Goal: Task Accomplishment & Management: Use online tool/utility

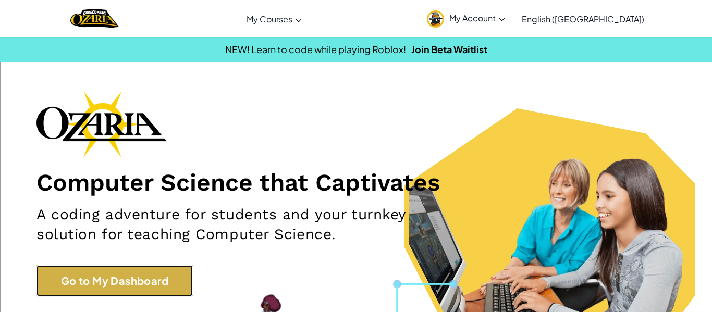
click at [75, 283] on link "Go to My Dashboard" at bounding box center [114, 280] width 156 height 31
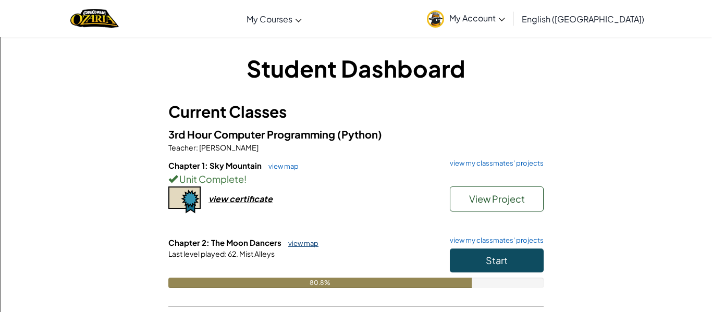
click at [301, 242] on link "view map" at bounding box center [300, 243] width 35 height 8
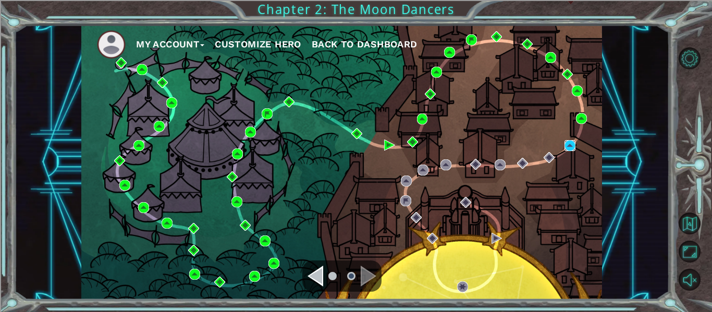
click at [569, 145] on img at bounding box center [569, 145] width 11 height 11
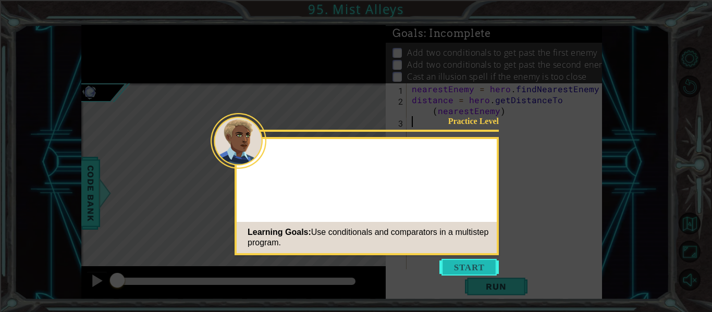
click at [474, 269] on button "Start" at bounding box center [468, 267] width 59 height 17
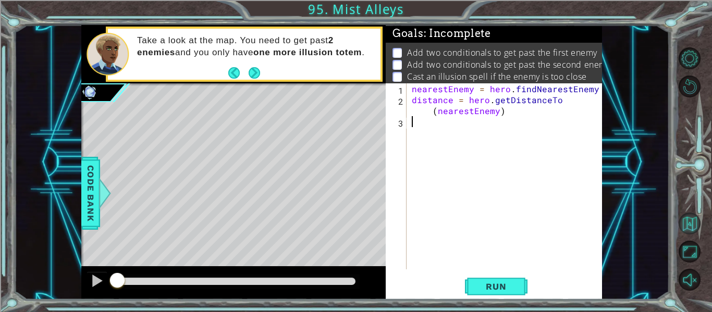
click at [696, 213] on button "Back to Map" at bounding box center [689, 224] width 22 height 22
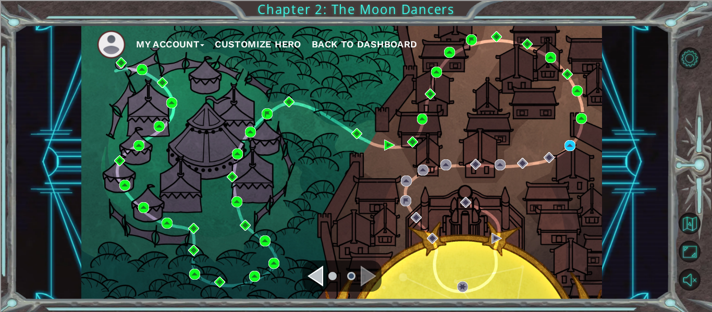
click at [321, 274] on div "Navigate to the previous page" at bounding box center [315, 276] width 16 height 21
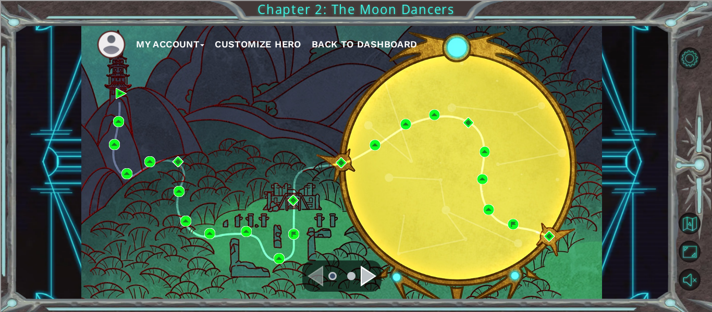
click at [308, 269] on div "Navigate to the previous page" at bounding box center [315, 276] width 16 height 21
click at [367, 279] on div "Navigate to the next page" at bounding box center [369, 276] width 16 height 21
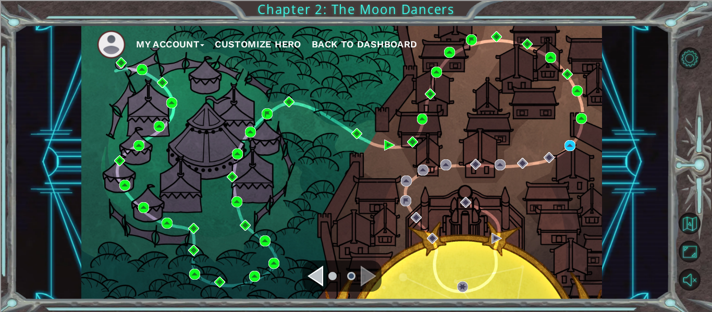
click at [329, 278] on li at bounding box center [332, 276] width 8 height 8
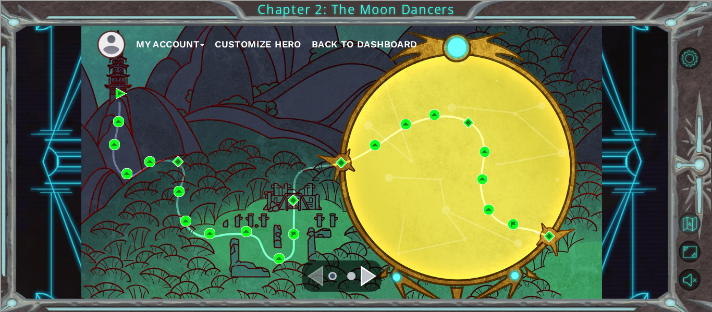
click at [687, 218] on button "Back to Map" at bounding box center [689, 224] width 22 height 22
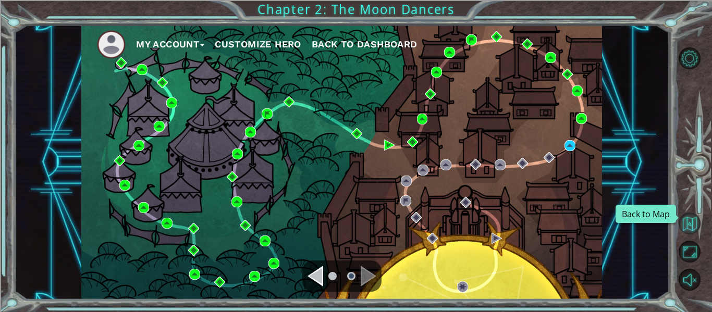
click at [686, 218] on button "Back to Map" at bounding box center [689, 224] width 22 height 22
click at [347, 41] on span "Back to Dashboard" at bounding box center [365, 44] width 106 height 11
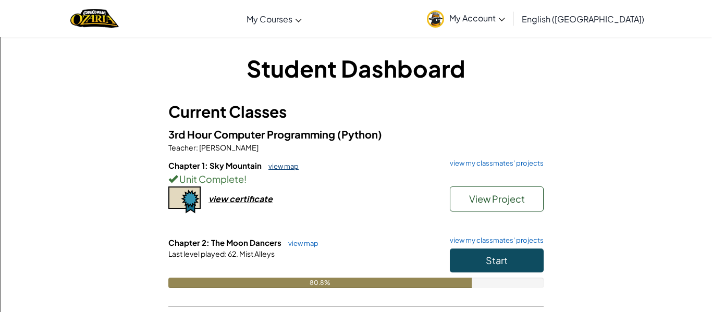
click at [275, 168] on link "view map" at bounding box center [280, 166] width 35 height 8
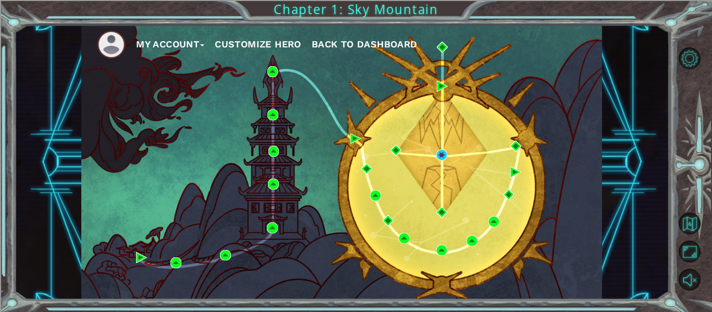
click at [344, 42] on span "Back to Dashboard" at bounding box center [365, 44] width 106 height 11
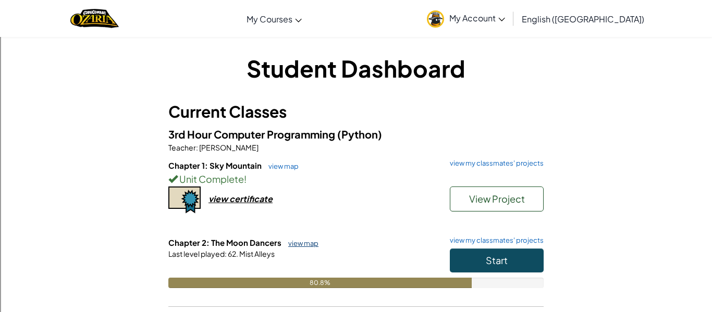
click at [290, 244] on link "view map" at bounding box center [300, 243] width 35 height 8
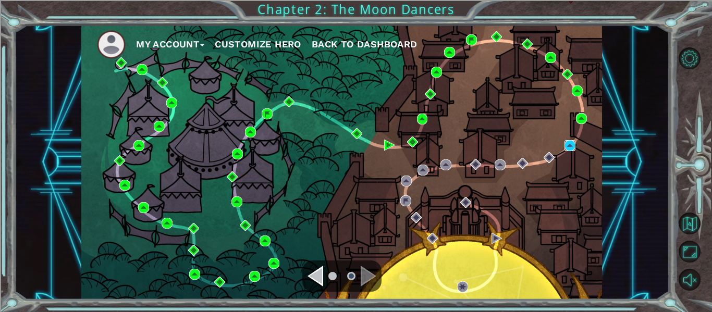
click at [493, 126] on div "My Account Customize Hero Back to Dashboard" at bounding box center [341, 162] width 520 height 275
click at [566, 142] on img at bounding box center [569, 145] width 11 height 11
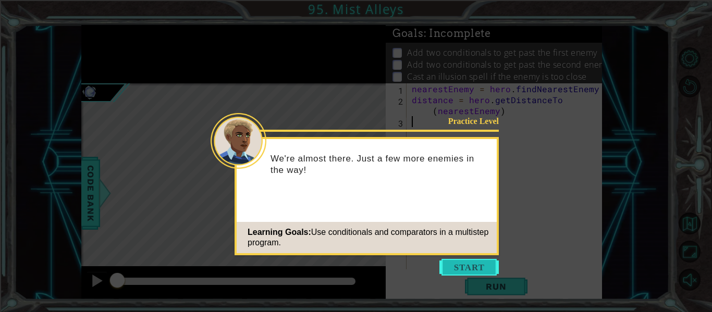
click at [489, 265] on button "Start" at bounding box center [468, 267] width 59 height 17
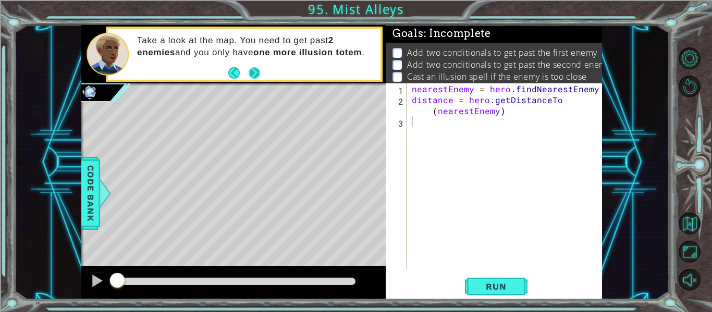
click at [253, 71] on button "Next" at bounding box center [254, 73] width 18 height 18
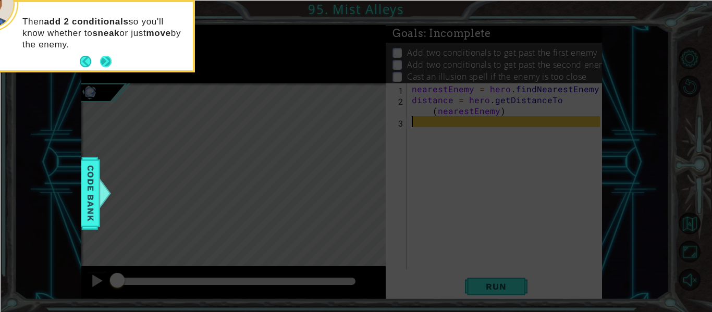
click at [106, 54] on button "Next" at bounding box center [105, 61] width 19 height 19
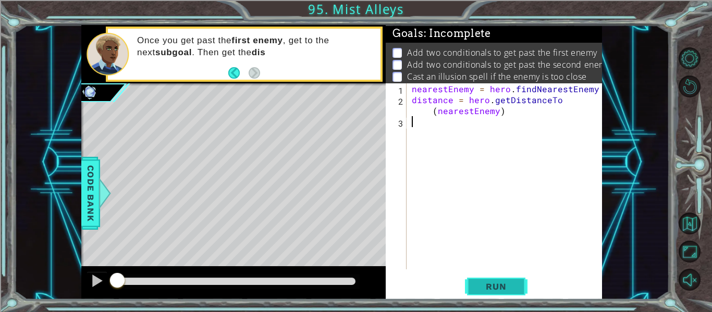
click at [518, 284] on button "Run" at bounding box center [496, 286] width 63 height 21
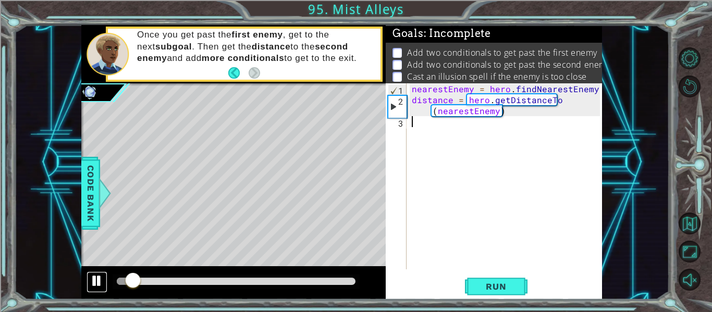
click at [101, 275] on div at bounding box center [97, 281] width 14 height 14
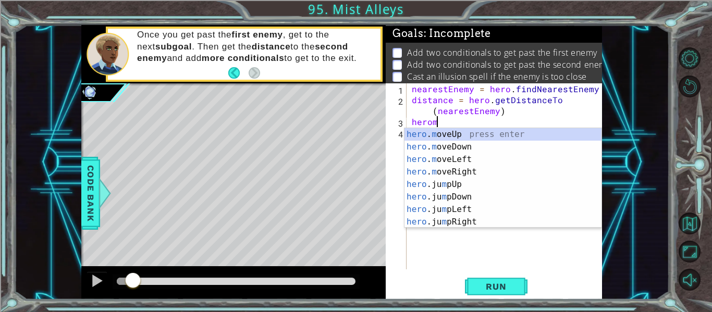
scroll to position [0, 2]
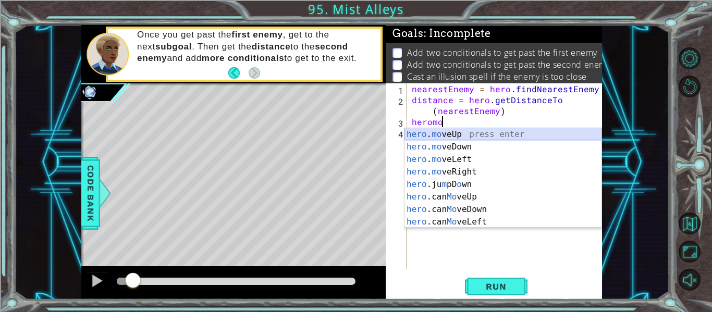
click at [463, 132] on div "hero . mo veUp press enter hero . mo veDown press enter hero . mo veLeft press …" at bounding box center [502, 190] width 197 height 125
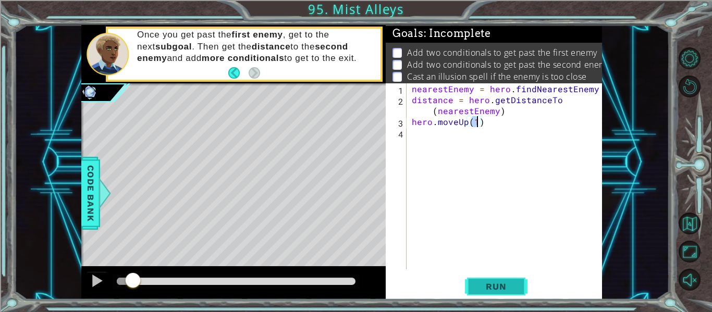
click at [488, 294] on button "Run" at bounding box center [496, 286] width 63 height 21
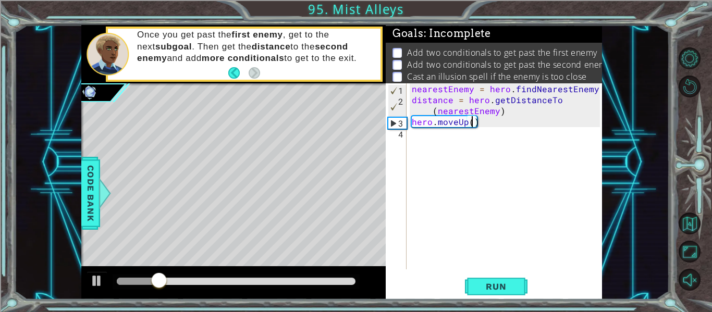
type textarea "hero.moveUp(2)"
click at [448, 133] on div "nearestEnemy = hero . findNearestEnemy ( ) distance = hero . getDistanceTo ( ne…" at bounding box center [507, 187] width 195 height 208
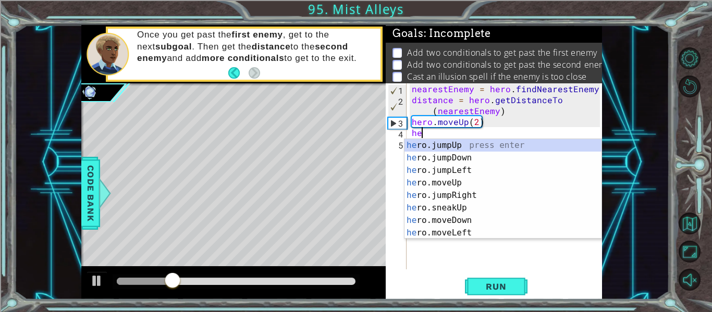
type textarea "her"
click at [469, 142] on div "her o.jumpUp press enter her o.jumpDown press enter her o.jumpLeft press enter …" at bounding box center [502, 201] width 197 height 125
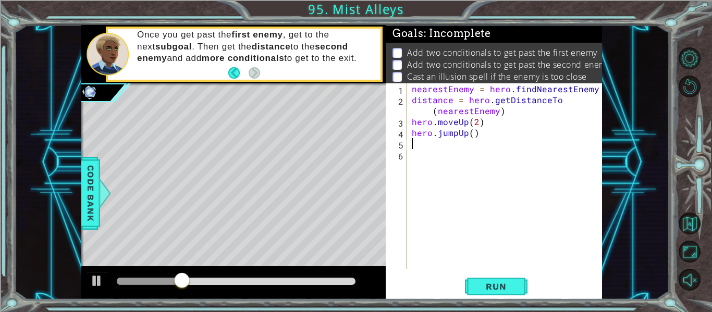
scroll to position [0, 0]
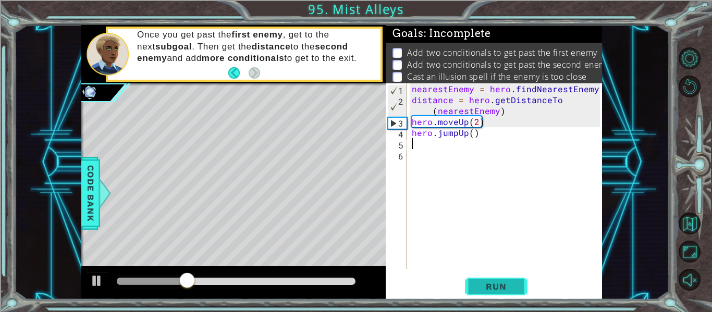
click at [483, 286] on span "Run" at bounding box center [495, 286] width 41 height 10
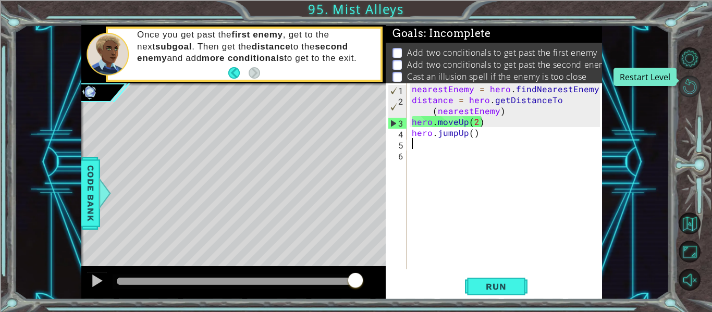
click at [692, 82] on button "Restart Level" at bounding box center [689, 87] width 22 height 22
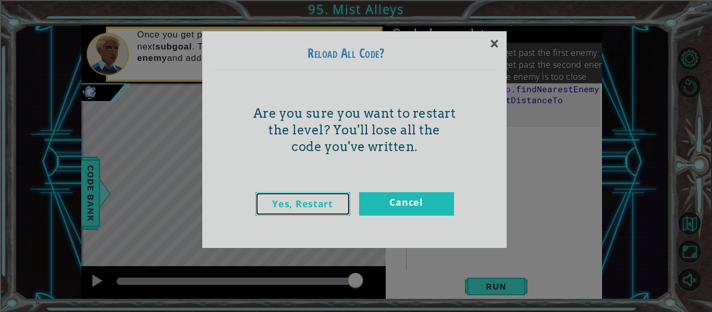
click at [322, 209] on link "Yes, Restart" at bounding box center [302, 203] width 95 height 23
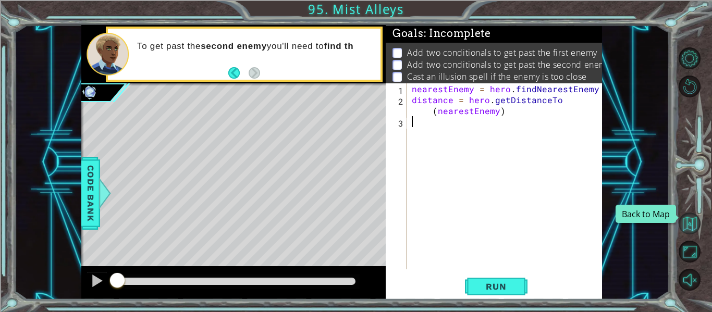
click at [685, 218] on button "Back to Map" at bounding box center [689, 224] width 22 height 22
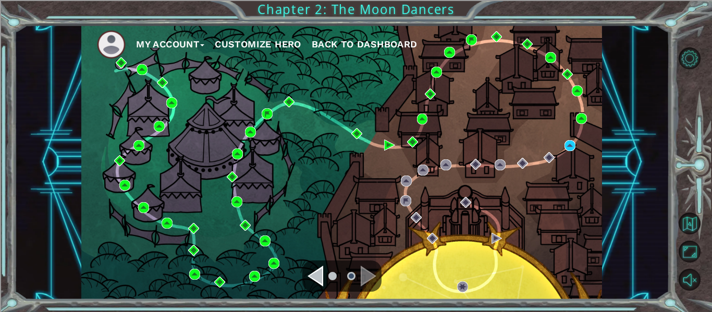
click at [367, 42] on span "Back to Dashboard" at bounding box center [365, 44] width 106 height 11
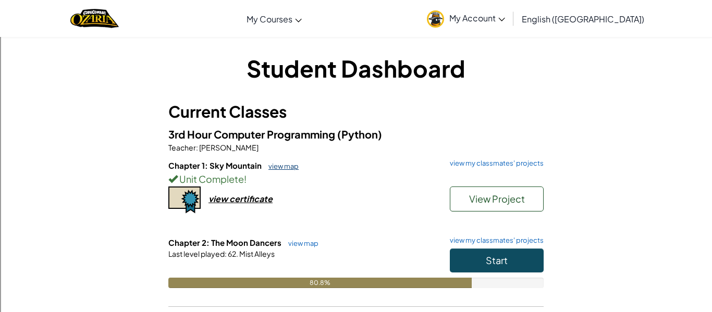
click at [270, 168] on link "view map" at bounding box center [280, 166] width 35 height 8
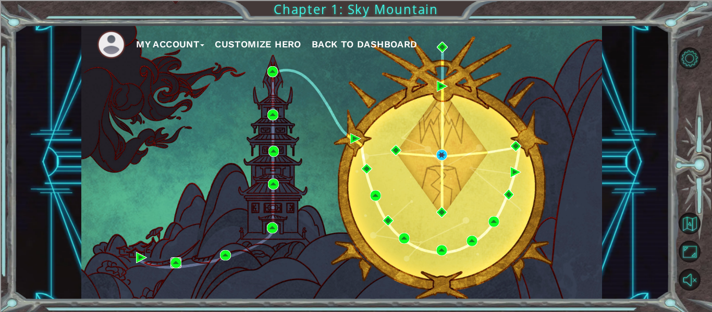
click at [173, 262] on img at bounding box center [175, 262] width 11 height 11
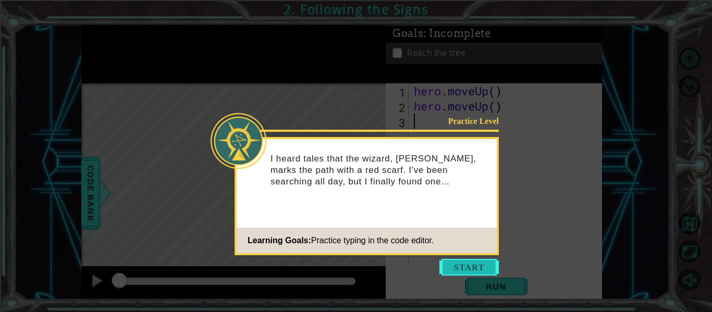
click at [454, 266] on button "Start" at bounding box center [468, 267] width 59 height 17
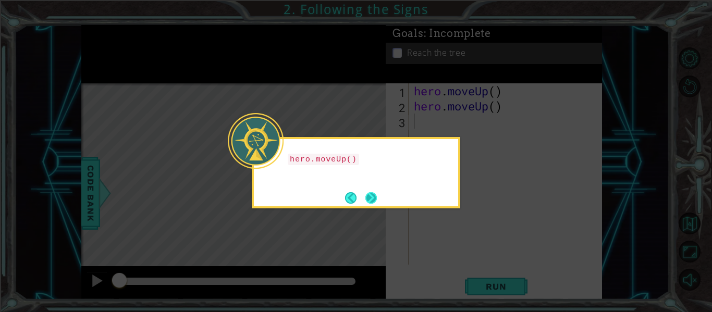
click at [377, 200] on button "Next" at bounding box center [371, 198] width 12 height 12
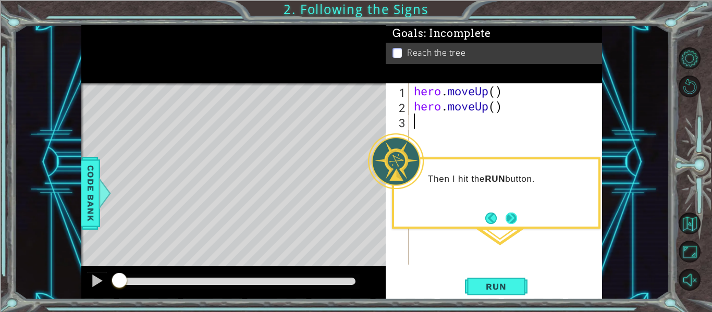
click at [510, 214] on button "Next" at bounding box center [510, 217] width 19 height 19
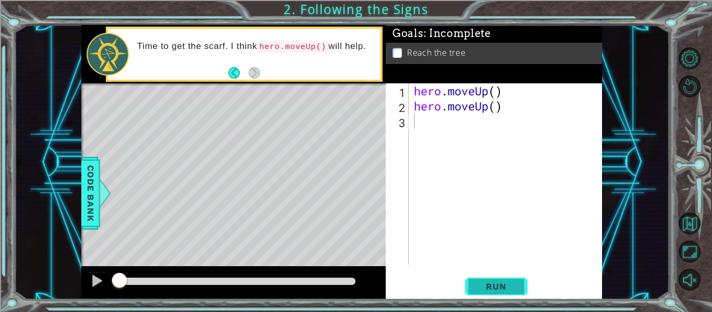
click at [501, 289] on span "Run" at bounding box center [495, 286] width 41 height 10
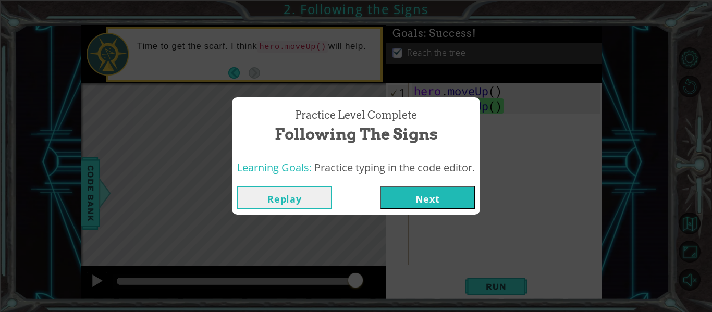
click at [444, 196] on button "Next" at bounding box center [427, 197] width 95 height 23
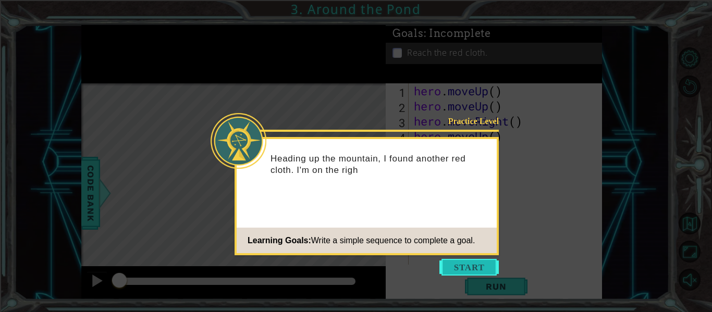
click at [455, 260] on button "Start" at bounding box center [468, 267] width 59 height 17
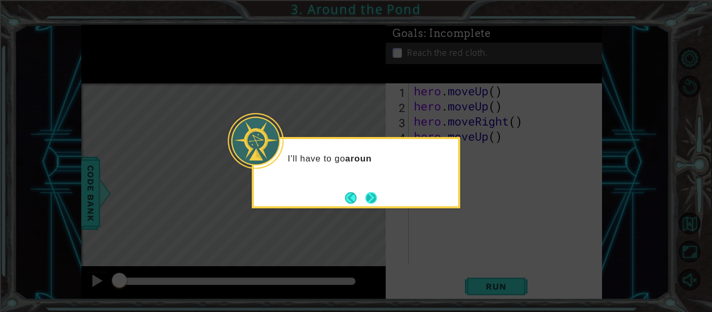
click at [375, 198] on button "Next" at bounding box center [371, 198] width 12 height 12
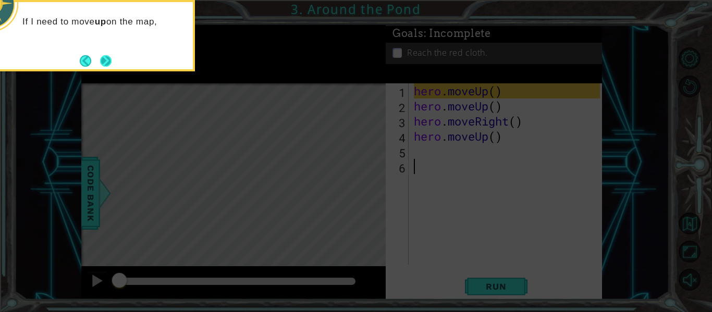
click at [112, 65] on button "Next" at bounding box center [106, 61] width 13 height 13
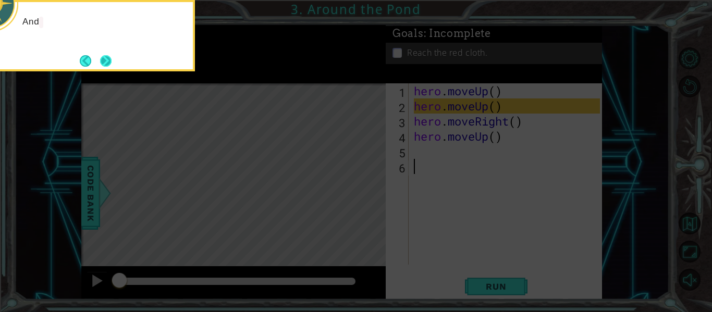
click at [111, 65] on button "Next" at bounding box center [105, 60] width 11 height 11
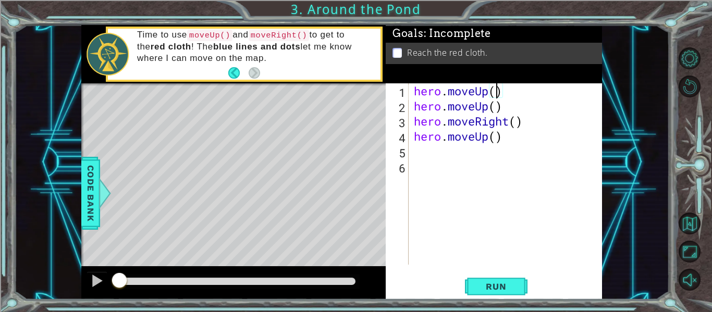
click at [496, 91] on div "hero . moveUp ( ) hero . moveUp ( ) hero . moveRight ( ) hero . moveUp ( )" at bounding box center [508, 189] width 193 height 212
click at [504, 110] on div "hero . moveUp ( 2 ) hero . moveUp ( ) hero . moveRight ( ) hero . moveUp ( )" at bounding box center [508, 189] width 193 height 212
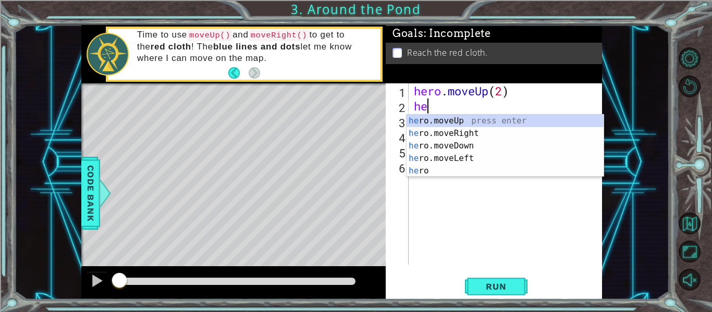
scroll to position [0, 0]
type textarea "h"
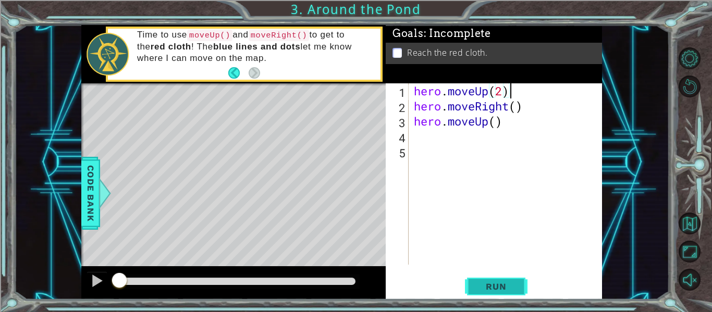
type textarea "hero.moveUp(2)"
click at [481, 284] on span "Run" at bounding box center [495, 286] width 41 height 10
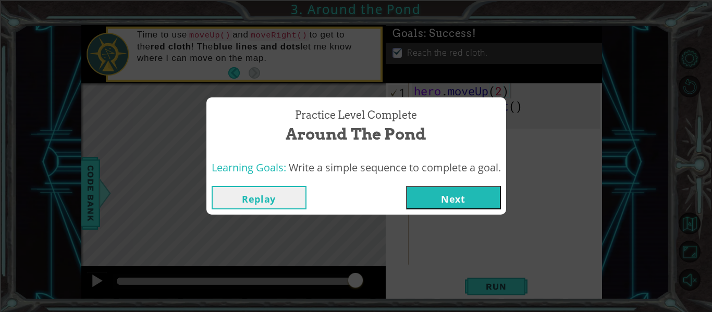
click at [271, 188] on button "Replay" at bounding box center [259, 197] width 95 height 23
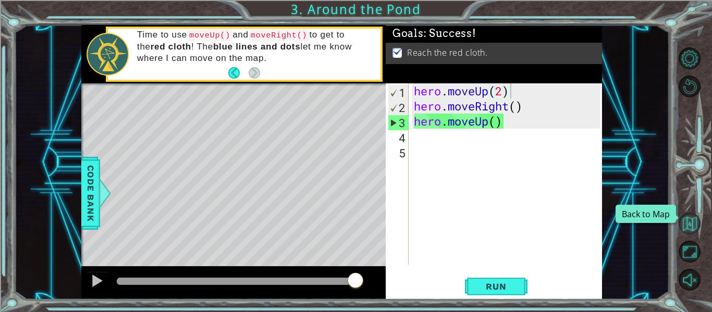
click at [686, 221] on button "Back to Map" at bounding box center [689, 224] width 22 height 22
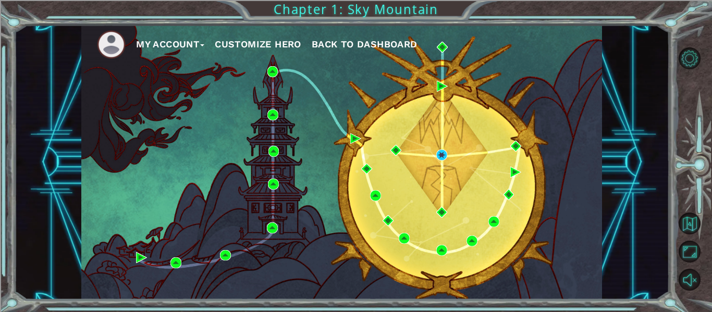
click at [375, 41] on span "Back to Dashboard" at bounding box center [365, 44] width 106 height 11
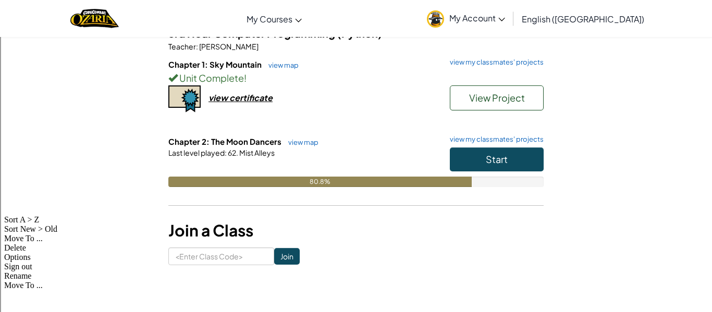
scroll to position [101, 0]
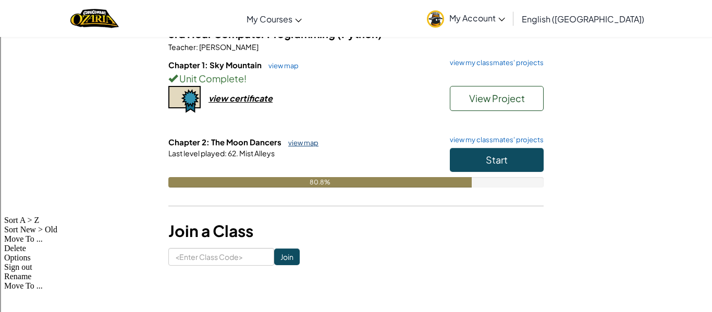
click at [300, 143] on link "view map" at bounding box center [300, 143] width 35 height 8
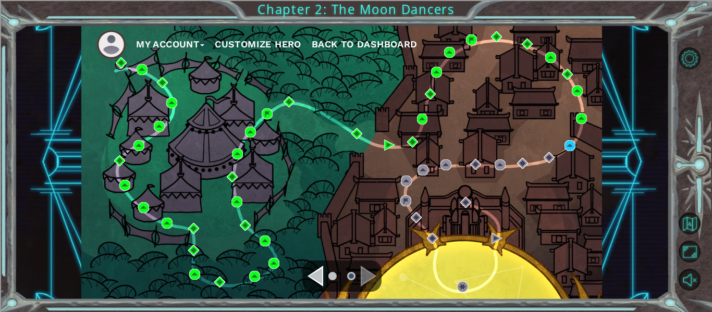
click at [562, 147] on div "My Account Customize Hero Back to Dashboard" at bounding box center [341, 162] width 520 height 275
click at [568, 145] on img at bounding box center [569, 145] width 11 height 11
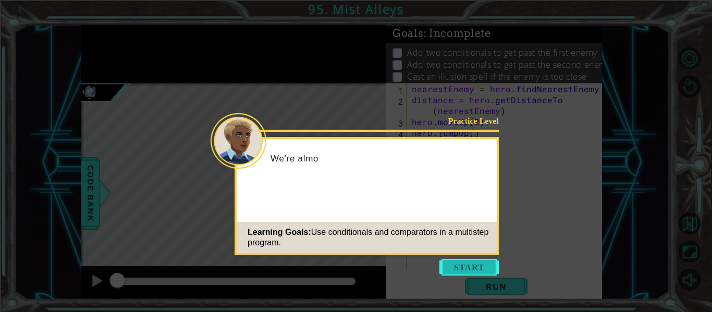
click at [462, 265] on button "Start" at bounding box center [468, 267] width 59 height 17
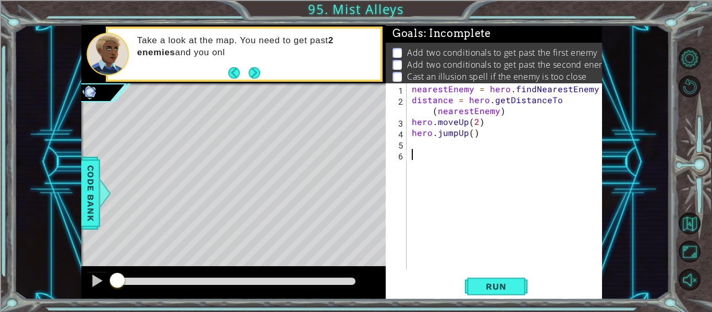
click at [690, 97] on div at bounding box center [696, 169] width 32 height 250
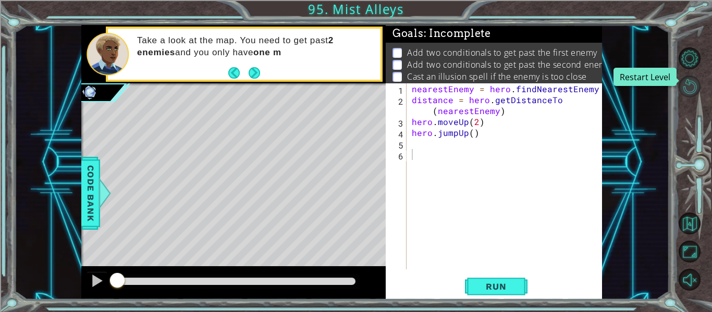
click at [689, 88] on button "Restart Level" at bounding box center [689, 87] width 22 height 22
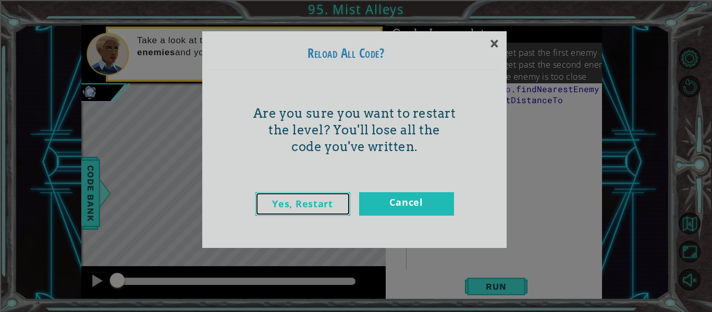
click at [344, 207] on link "Yes, Restart" at bounding box center [302, 203] width 95 height 23
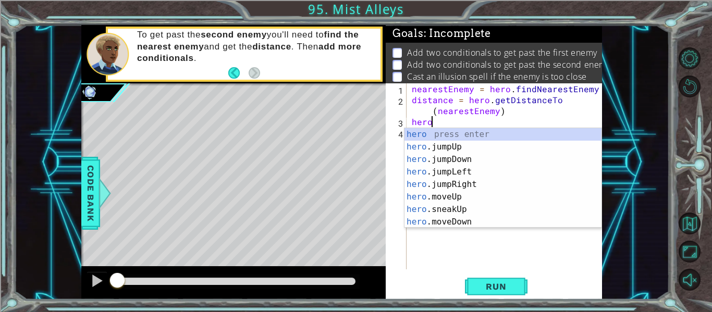
scroll to position [0, 1]
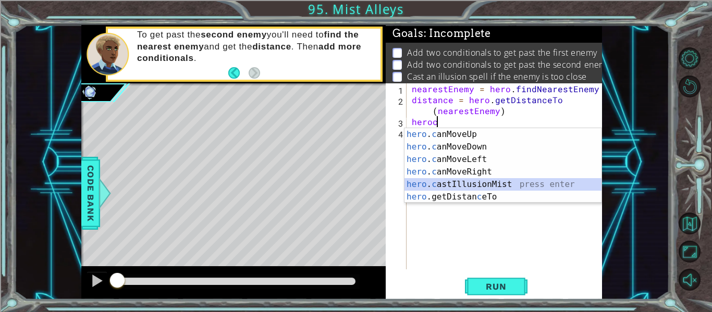
click at [475, 184] on div "hero . c anMoveUp press enter hero . c anMoveDown press enter hero . c anMoveLe…" at bounding box center [502, 178] width 197 height 100
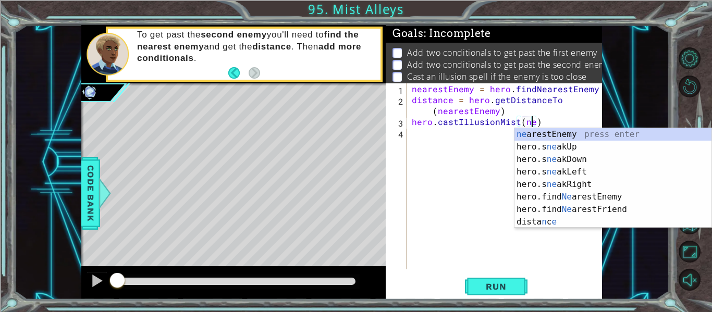
scroll to position [0, 8]
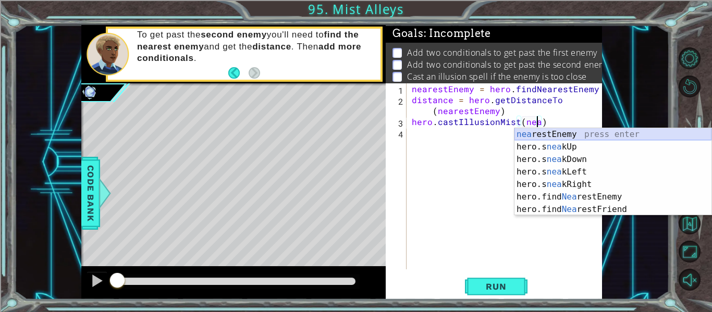
click at [546, 134] on div "nea restEnemy press enter hero.s nea kUp press enter hero.s nea kDown press ent…" at bounding box center [612, 184] width 197 height 113
type textarea "hero.castIllusionMist(nearestEnemy)"
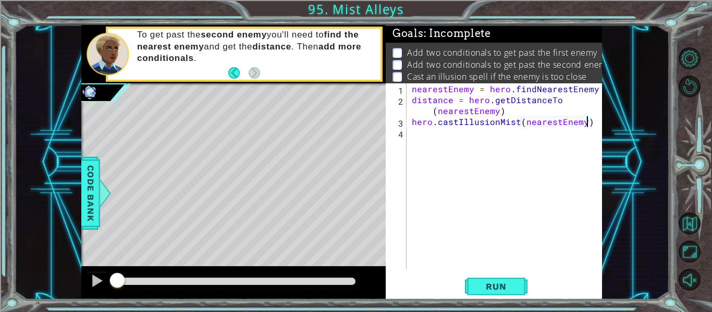
click at [588, 124] on div "nearestEnemy = hero . findNearestEnemy ( ) distance = hero . getDistanceTo ( ne…" at bounding box center [507, 187] width 195 height 208
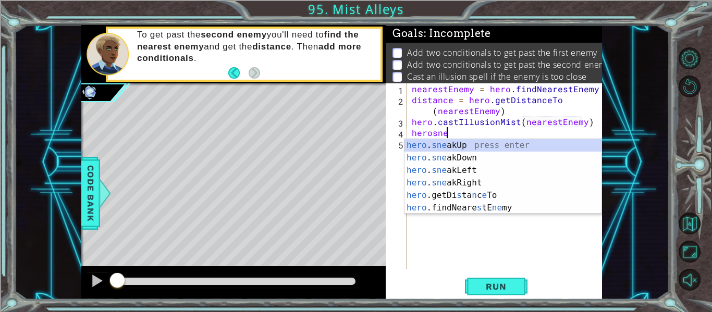
scroll to position [0, 2]
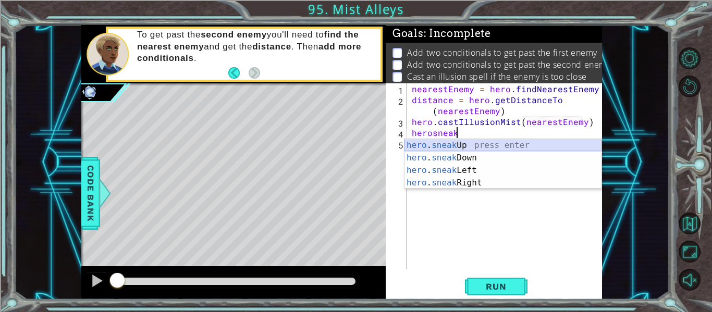
click at [473, 140] on div "hero . sneak Up press enter hero . sneak Down press enter hero . sneak Left pre…" at bounding box center [502, 176] width 197 height 75
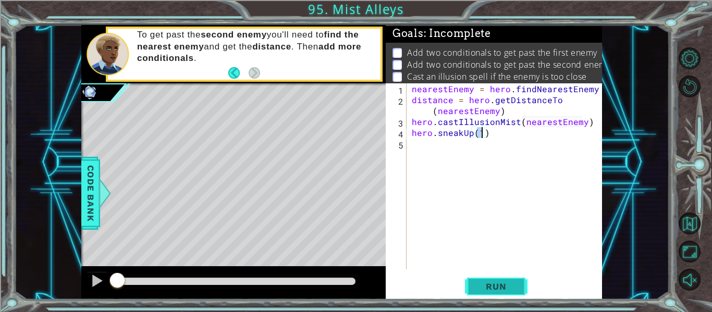
click at [480, 278] on button "Run" at bounding box center [496, 286] width 63 height 21
type textarea "hero.sneakUp(2)"
click at [494, 291] on span "Run" at bounding box center [495, 286] width 41 height 10
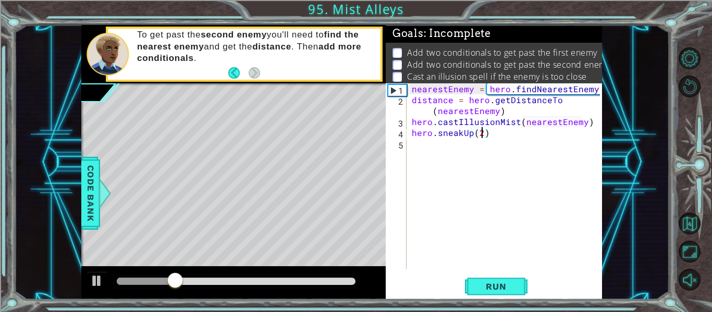
click at [511, 241] on div "nearestEnemy = hero . findNearestEnemy ( ) distance = hero . getDistanceTo ( ne…" at bounding box center [507, 187] width 195 height 208
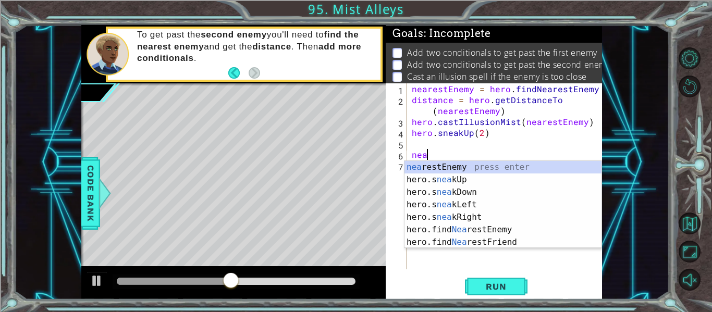
scroll to position [0, 1]
click at [525, 163] on div "nea restEnemy press enter hero.s nea kUp press enter hero.s nea kDown press ent…" at bounding box center [502, 217] width 197 height 113
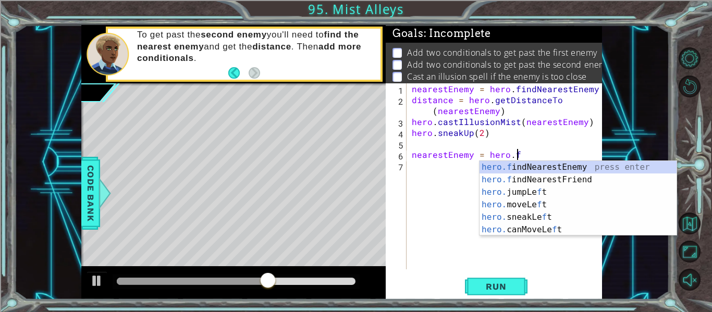
scroll to position [0, 6]
type textarea "nearestEnemy = [DOMAIN_NAME]"
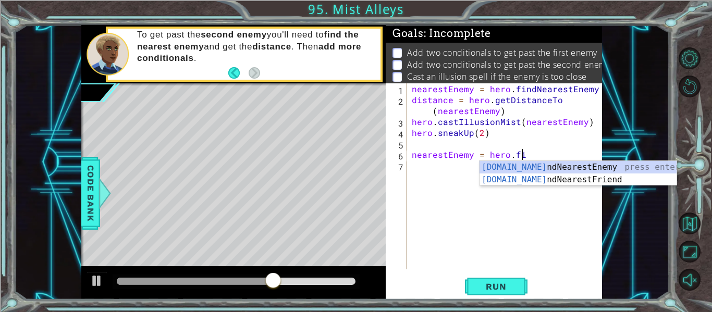
click at [615, 170] on div "[DOMAIN_NAME] ndNearestEnemy press enter [DOMAIN_NAME] ndNearestFriend press en…" at bounding box center [577, 186] width 197 height 50
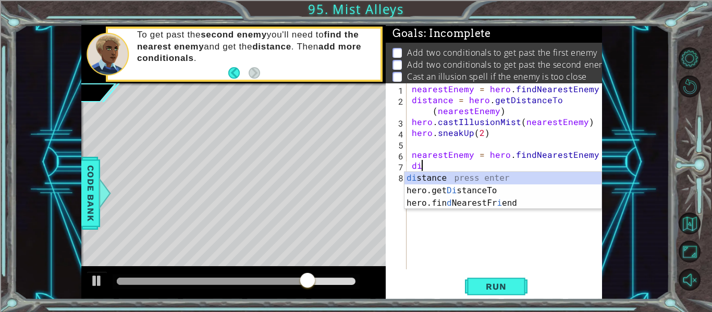
scroll to position [0, 1]
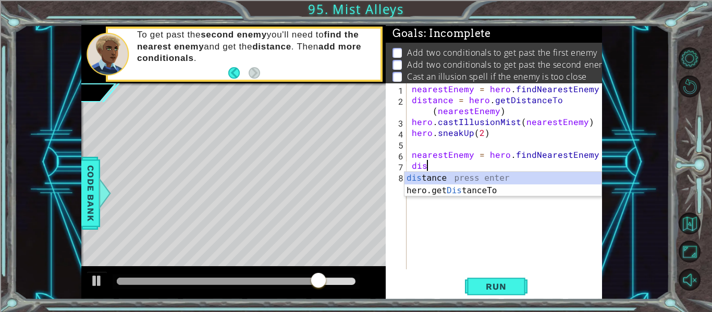
click at [504, 193] on div "dis tance press enter hero.get Dis tanceTo press enter" at bounding box center [502, 197] width 197 height 50
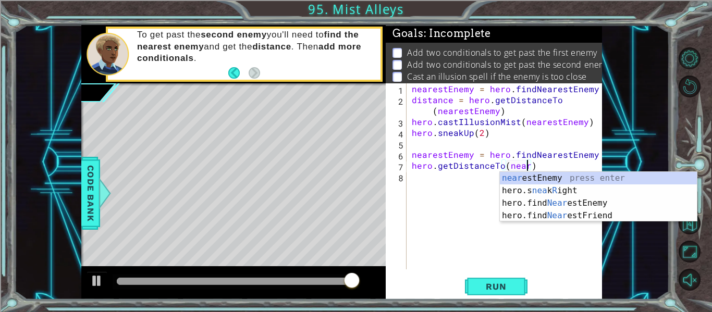
scroll to position [0, 7]
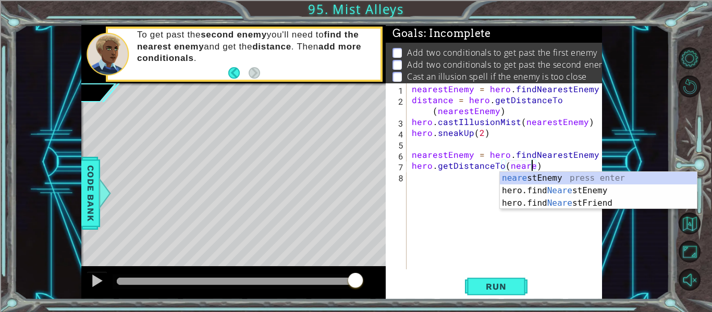
click at [649, 176] on div "neare stEnemy press enter hero.find Neare stEnemy press enter hero.find Neare s…" at bounding box center [598, 203] width 197 height 63
type textarea "hero.getDistanceTo(nearestEnemy)"
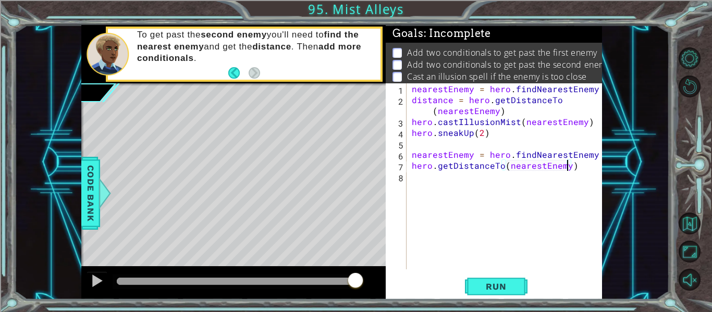
click at [568, 173] on div "nearestEnemy = hero . findNearestEnemy ( ) distance = hero . getDistanceTo ( ne…" at bounding box center [507, 187] width 195 height 208
click at [577, 166] on div "nearestEnemy = hero . findNearestEnemy ( ) distance = hero . getDistanceTo ( ne…" at bounding box center [507, 187] width 195 height 208
type textarea "hero.getDistanceTo(nearestEnemy)"
click at [506, 287] on span "Run" at bounding box center [495, 286] width 41 height 10
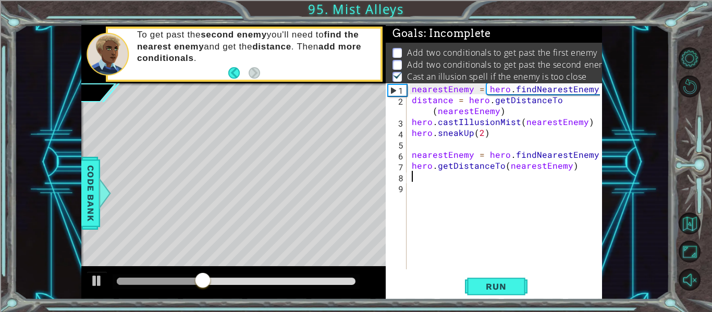
click at [497, 135] on div "nearestEnemy = hero . findNearestEnemy ( ) distance = hero . getDistanceTo ( ne…" at bounding box center [507, 187] width 195 height 208
type textarea "hero.sneakUp(2)"
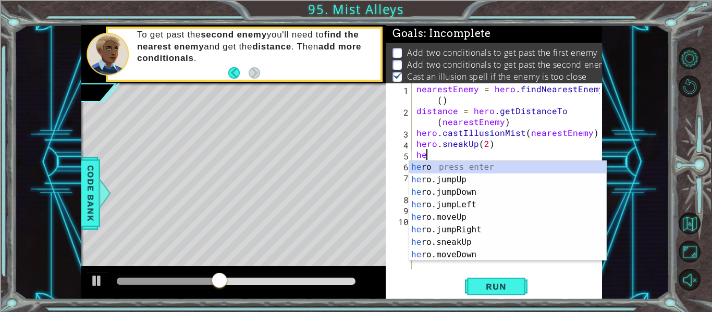
scroll to position [0, 1]
type textarea "hero."
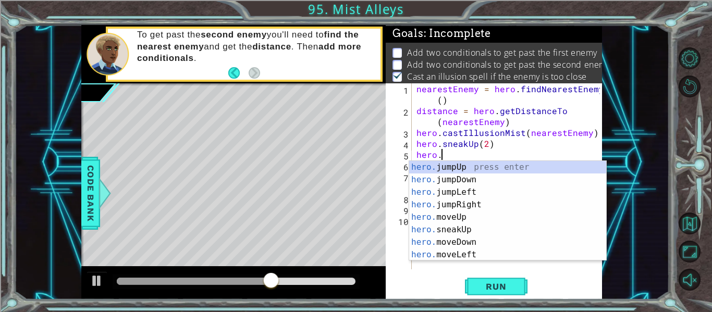
scroll to position [0, 1]
click at [551, 170] on div "hero. jumpUp press enter hero. jumpDown press enter hero. jumpLeft press enter …" at bounding box center [507, 223] width 197 height 125
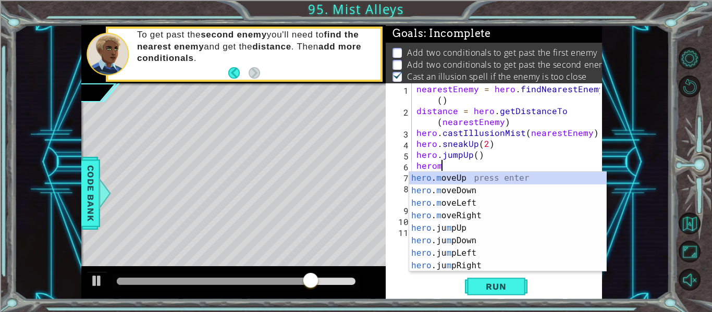
click at [522, 173] on div "hero . m oveUp press enter hero . m oveDown press enter hero . m oveLeft press …" at bounding box center [507, 234] width 197 height 125
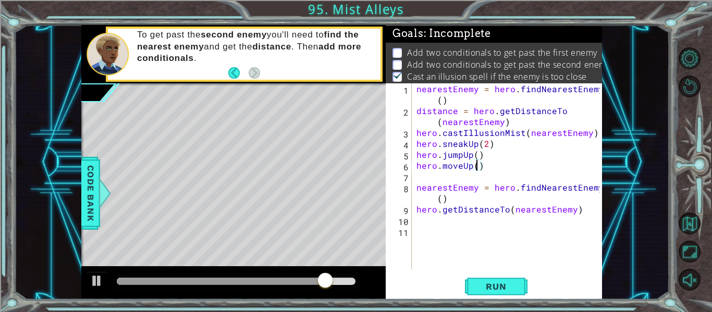
scroll to position [0, 4]
click at [480, 283] on span "Run" at bounding box center [495, 286] width 41 height 10
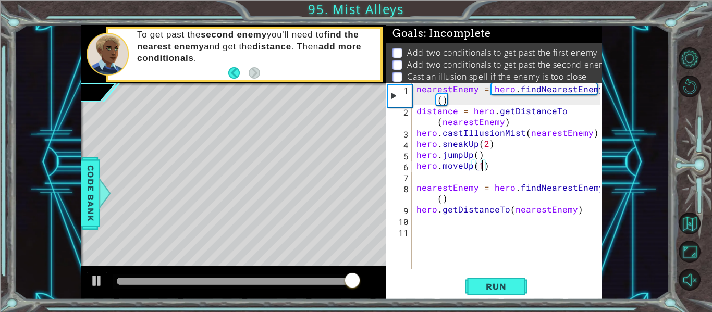
click at [580, 210] on div "nearestEnemy = hero . findNearestEnemy ( ) distance = hero . getDistanceTo ( ne…" at bounding box center [509, 192] width 191 height 219
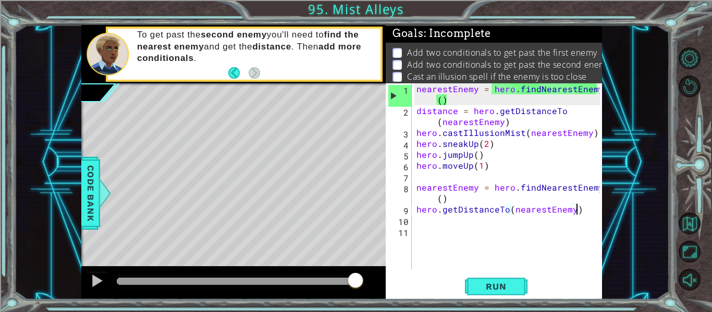
type textarea "hero.getDistanceTo(nearestEnemy)"
